Goal: Navigation & Orientation: Go to known website

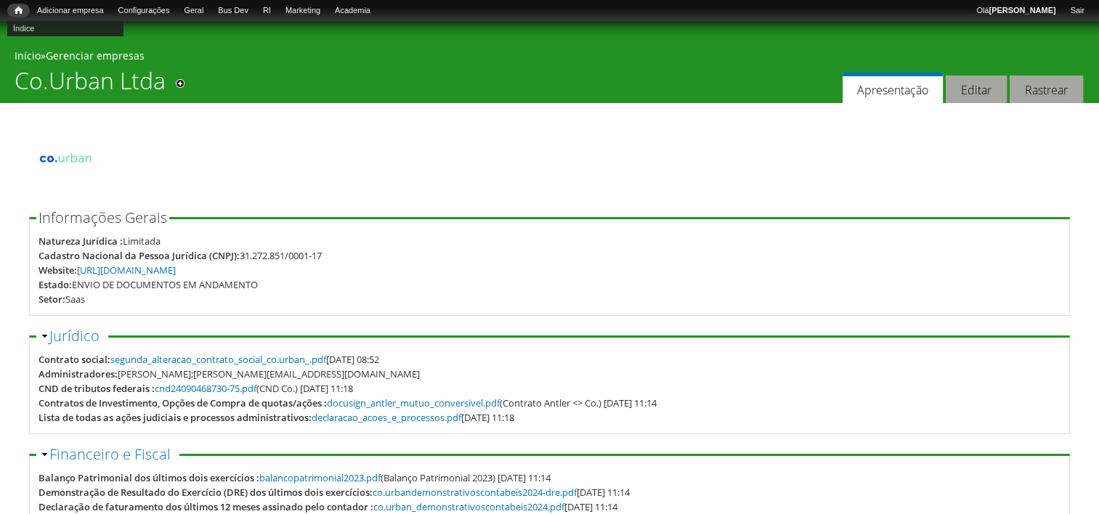
click at [17, 9] on span "Início" at bounding box center [19, 10] width 8 height 10
